Goal: Task Accomplishment & Management: Use online tool/utility

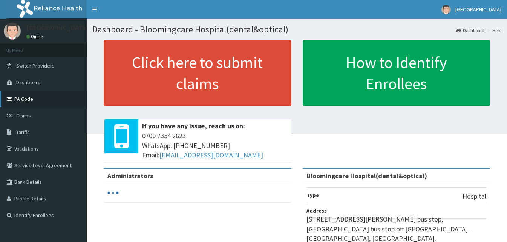
click at [36, 99] on link "PA Code" at bounding box center [43, 98] width 87 height 17
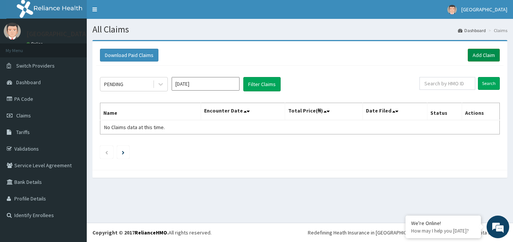
click at [485, 57] on link "Add Claim" at bounding box center [483, 55] width 32 height 13
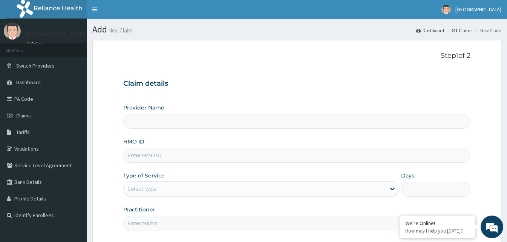
type input "Bloomingcare Hospital(dental&optical)"
click at [19, 117] on span "Claims" at bounding box center [23, 115] width 15 height 7
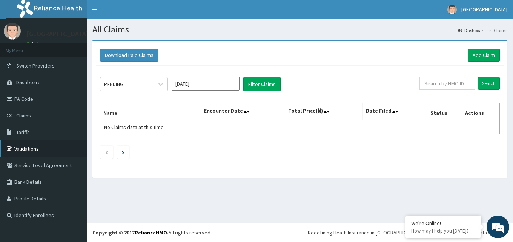
click at [10, 148] on icon at bounding box center [11, 148] width 8 height 5
